Goal: Check status: Check status

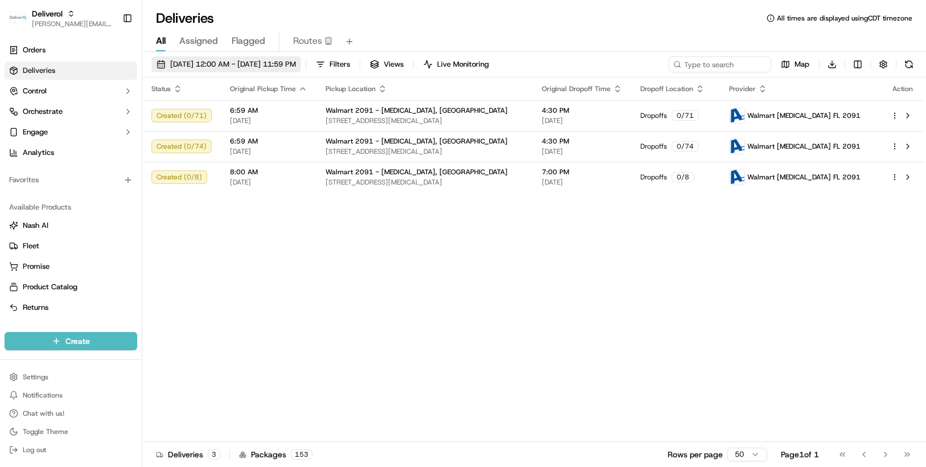
click at [301, 65] on button "[DATE] 12:00 AM - [DATE] 11:59 PM" at bounding box center [226, 64] width 150 height 16
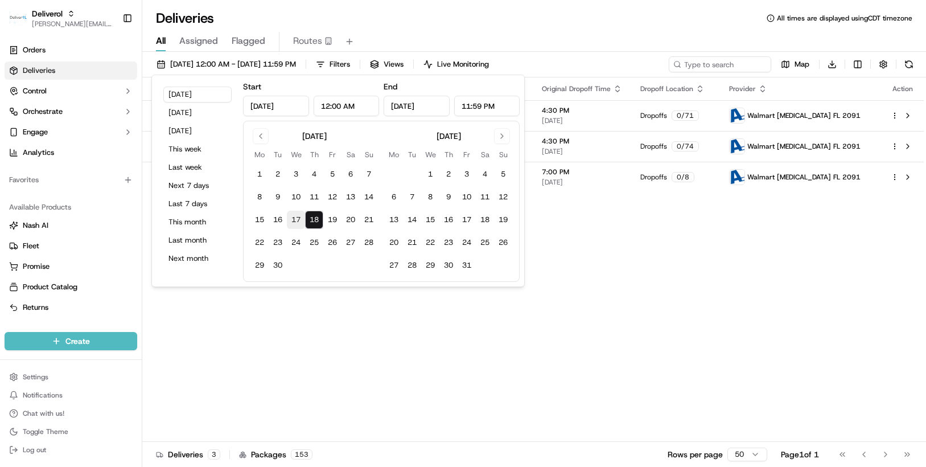
click at [295, 217] on button "17" at bounding box center [296, 220] width 18 height 18
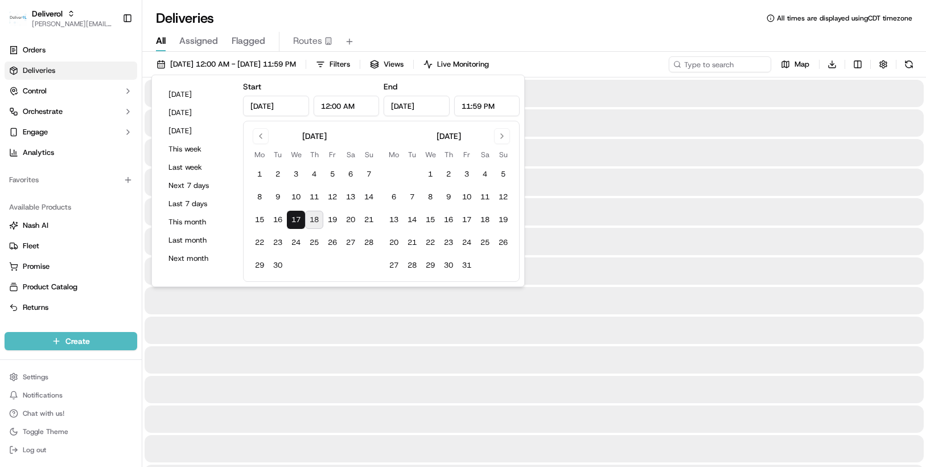
type input "[DATE]"
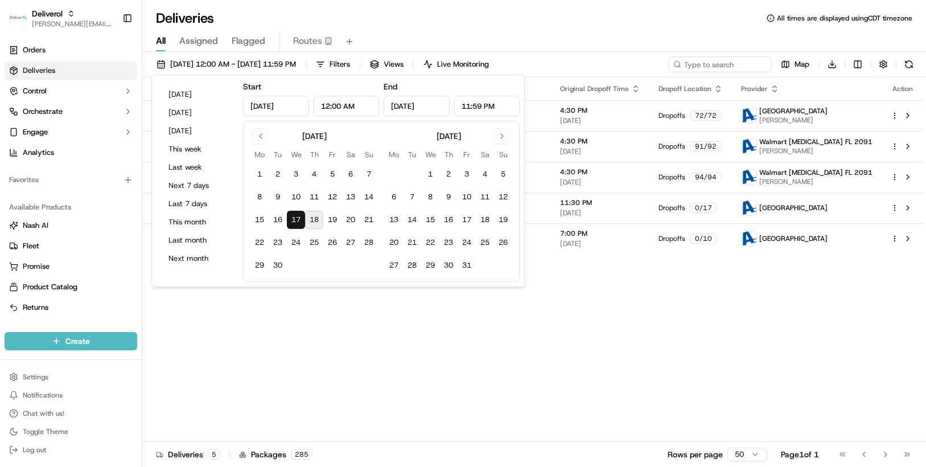
click at [547, 315] on div "Status Original Pickup Time Pickup Location Original Dropoff Time Dropoff Locat…" at bounding box center [532, 259] width 781 height 364
